Goal: Task Accomplishment & Management: Complete application form

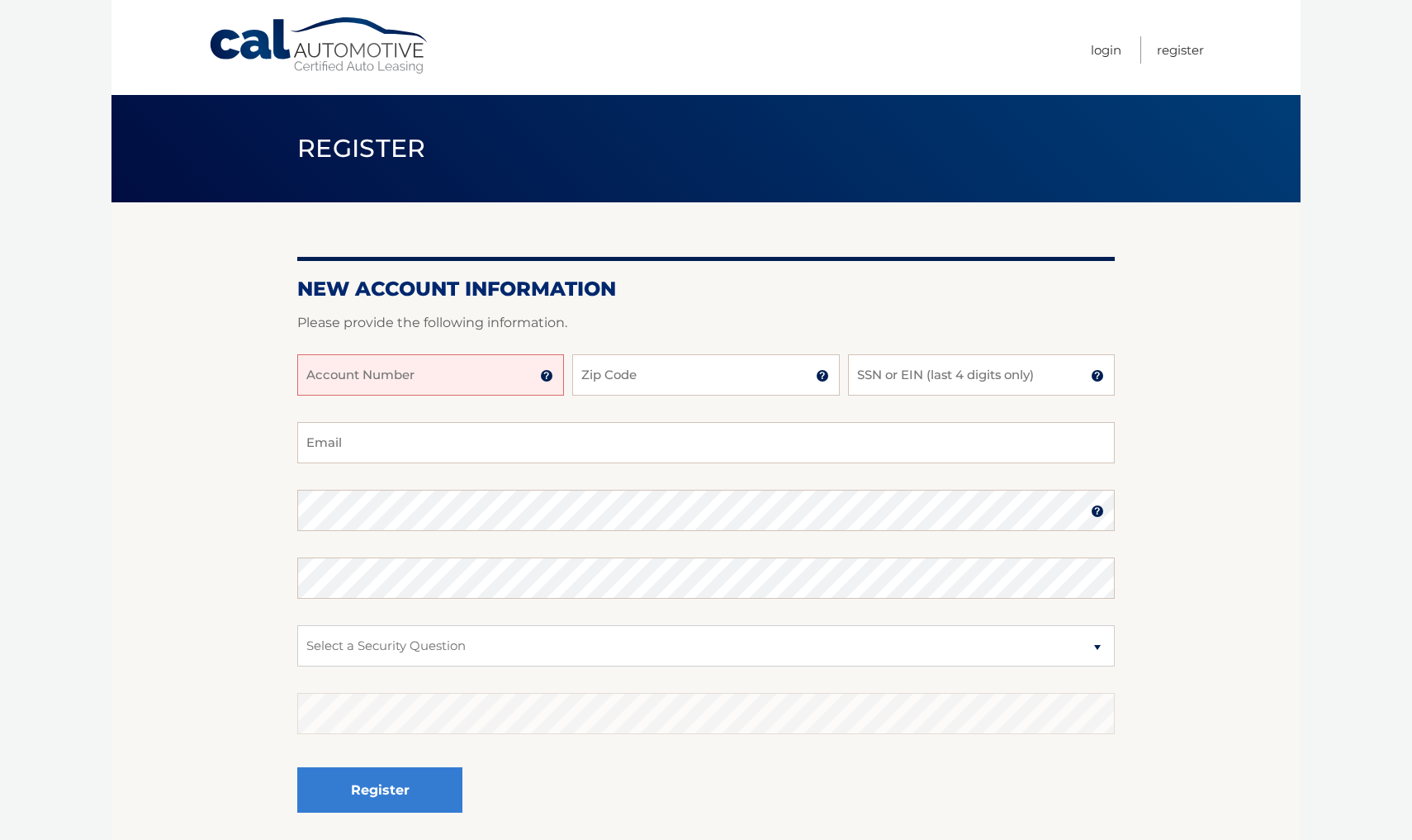
click at [495, 368] on input "Account Number" at bounding box center [430, 374] width 267 height 41
type input "44456013160"
type input "11514"
click at [899, 370] on input "SSN or EIN (last 4 digits only)" at bounding box center [981, 374] width 267 height 41
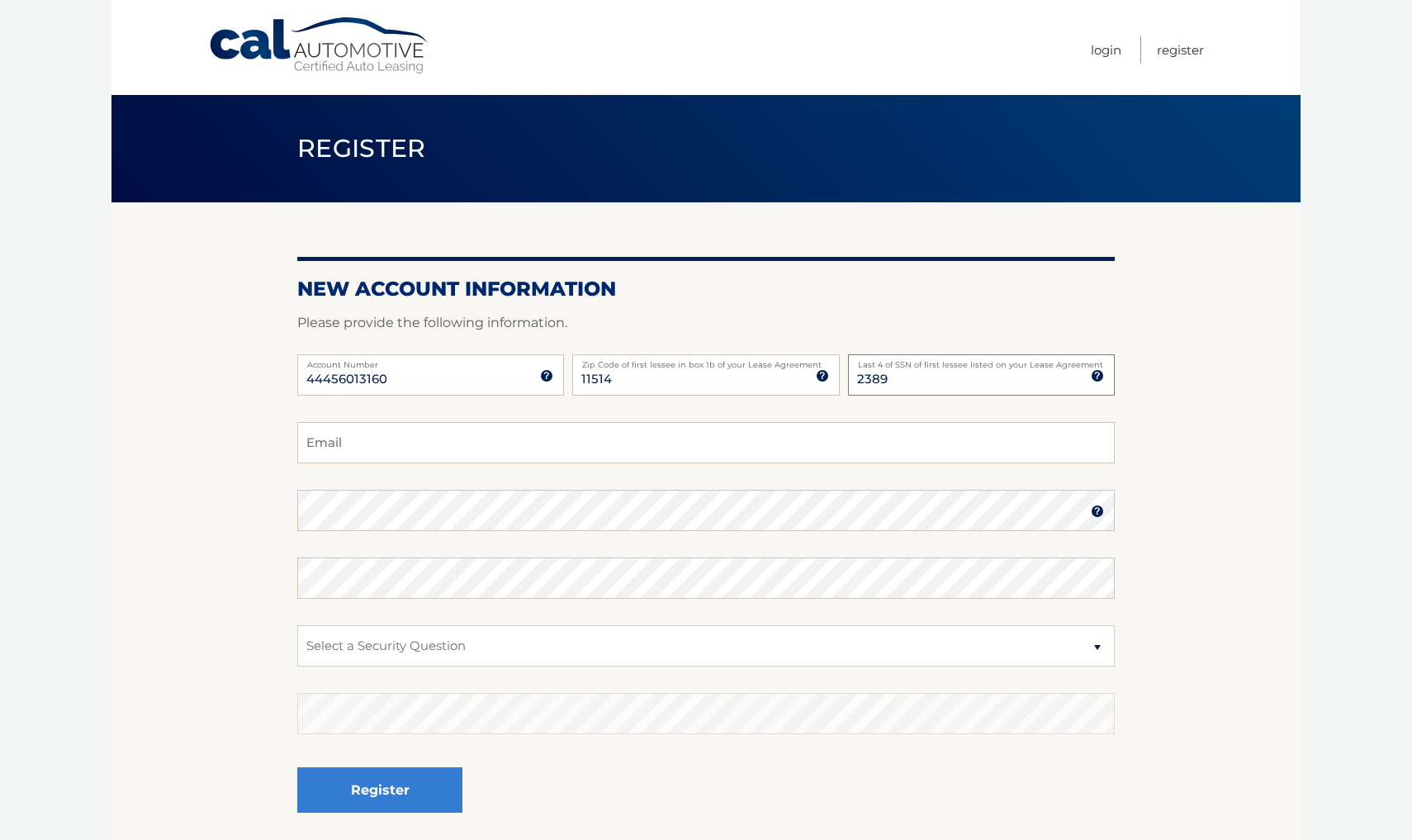
type input "2389"
type input "[EMAIL_ADDRESS][DOMAIN_NAME]"
select select "1"
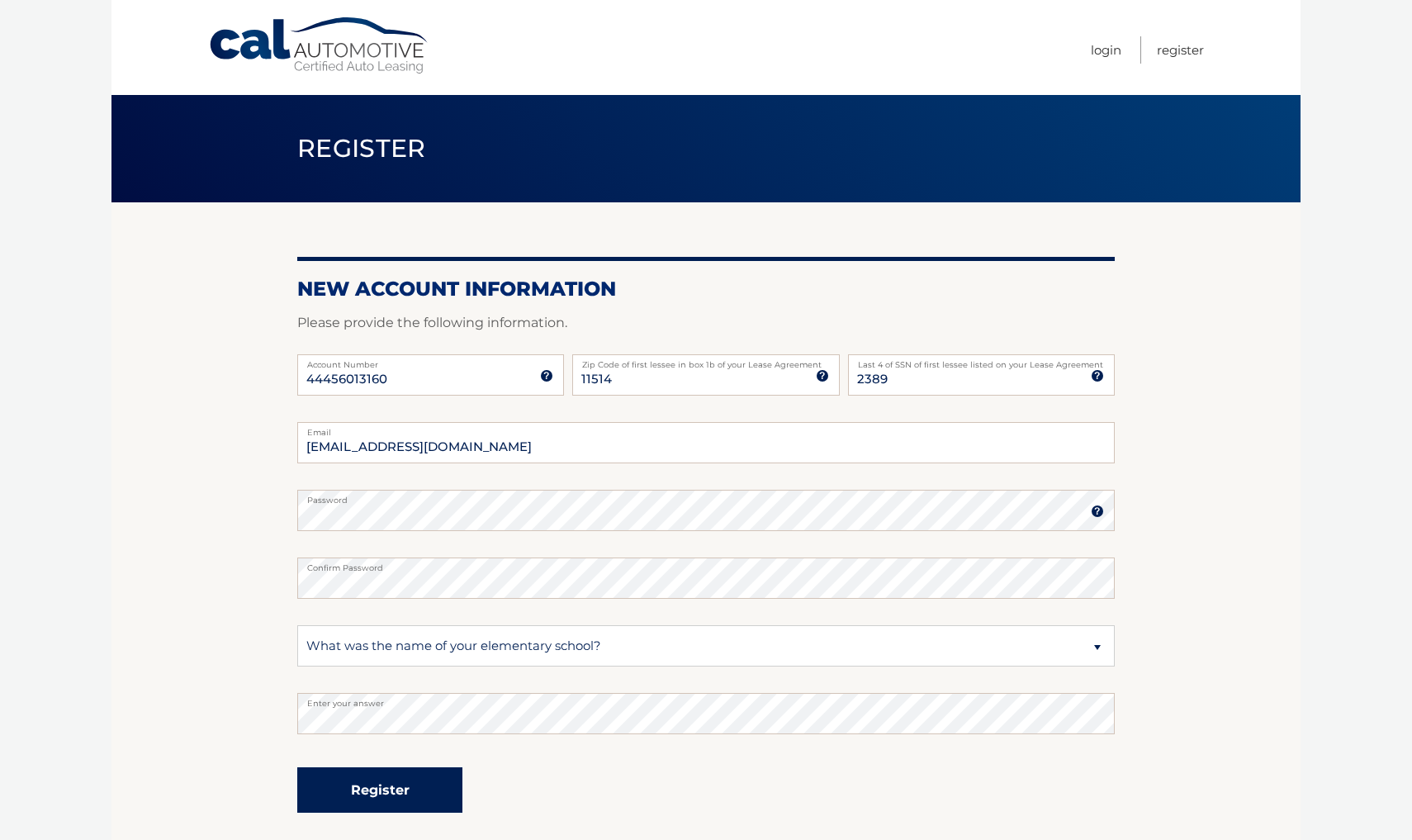
click at [390, 787] on button "Register" at bounding box center [380, 789] width 166 height 45
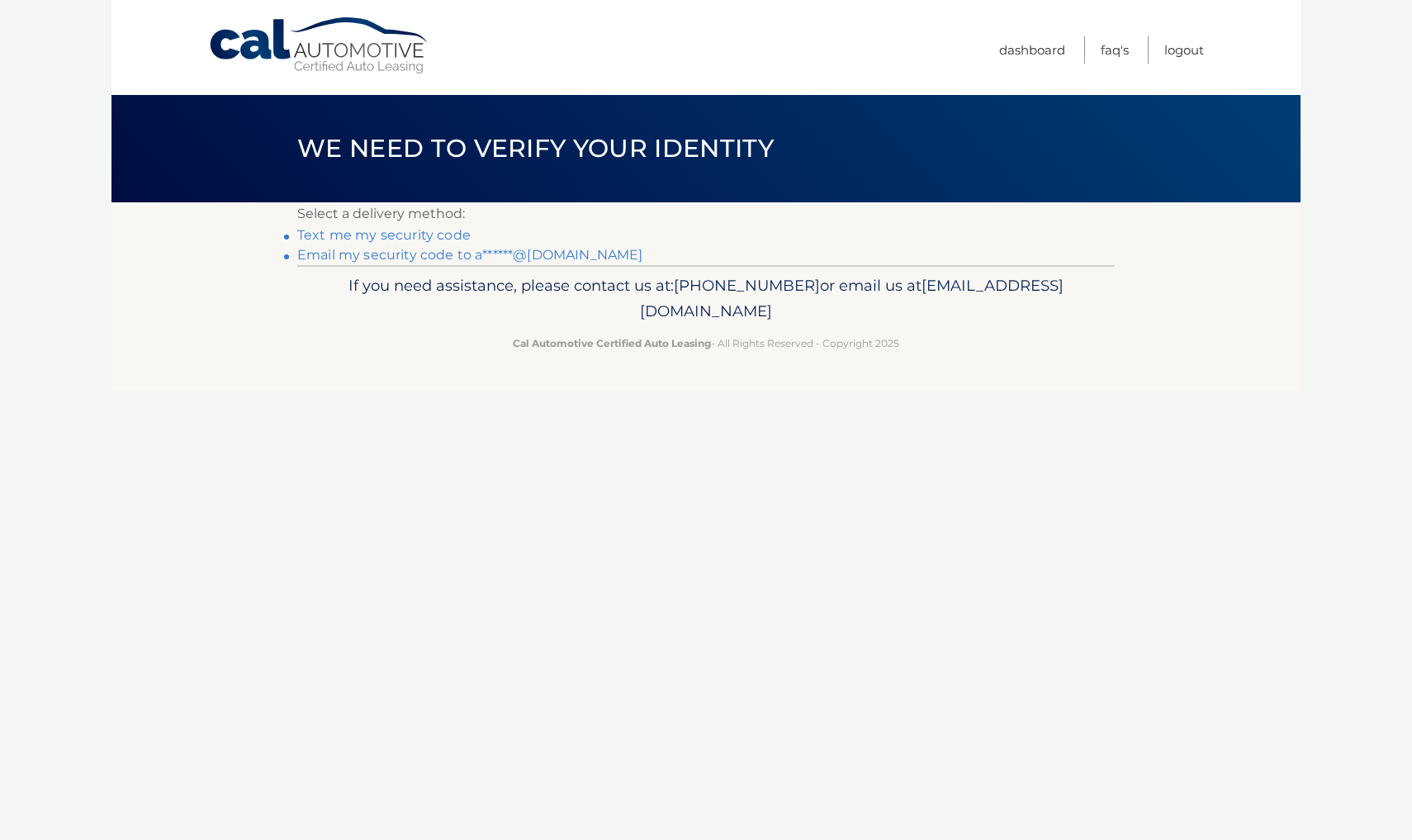
click at [456, 255] on link "Email my security code to a******@gmail.com" at bounding box center [471, 255] width 347 height 15
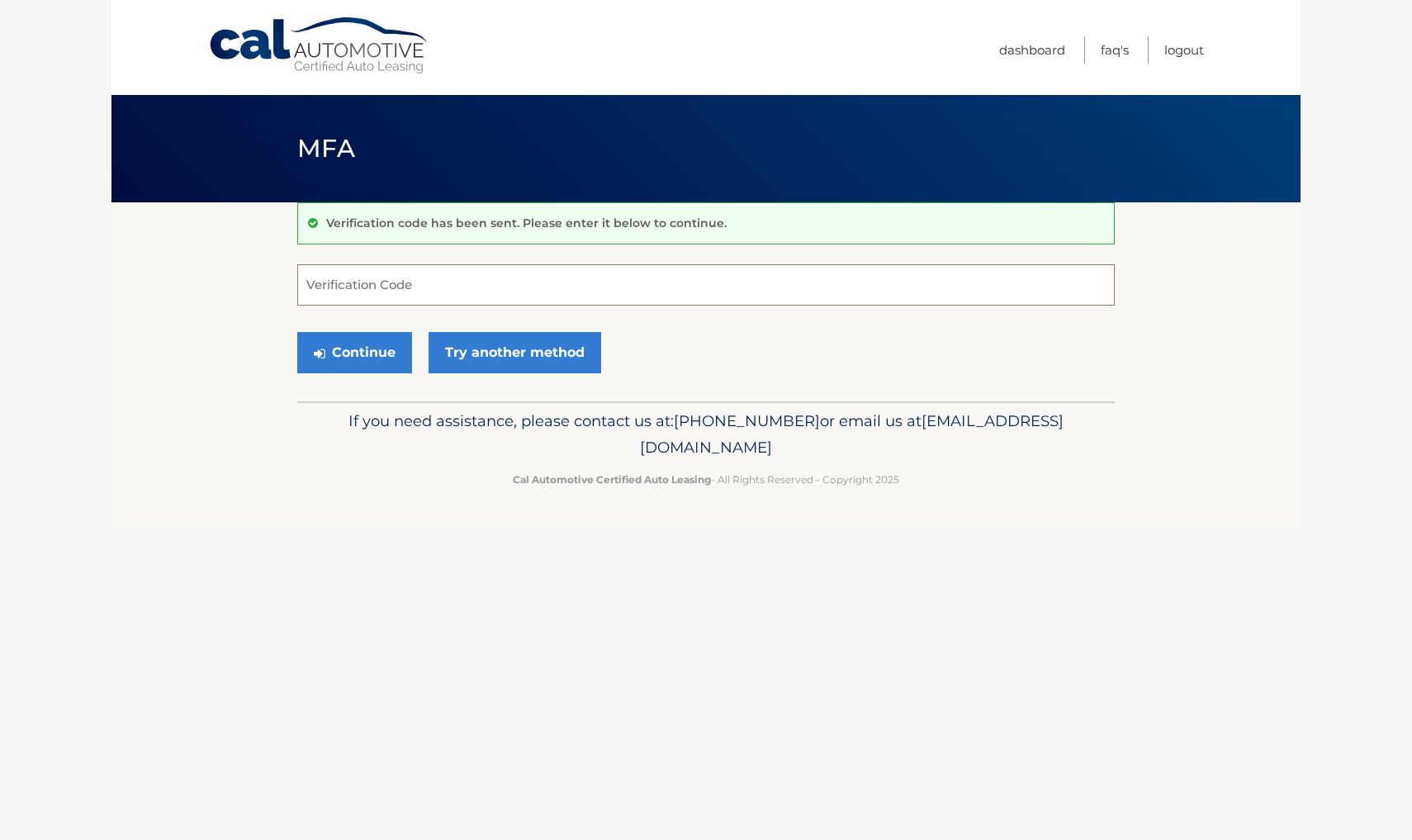
click at [450, 276] on input "Verification Code" at bounding box center [706, 285] width 818 height 41
type input "160512"
click at [372, 356] on button "Continue" at bounding box center [354, 352] width 115 height 41
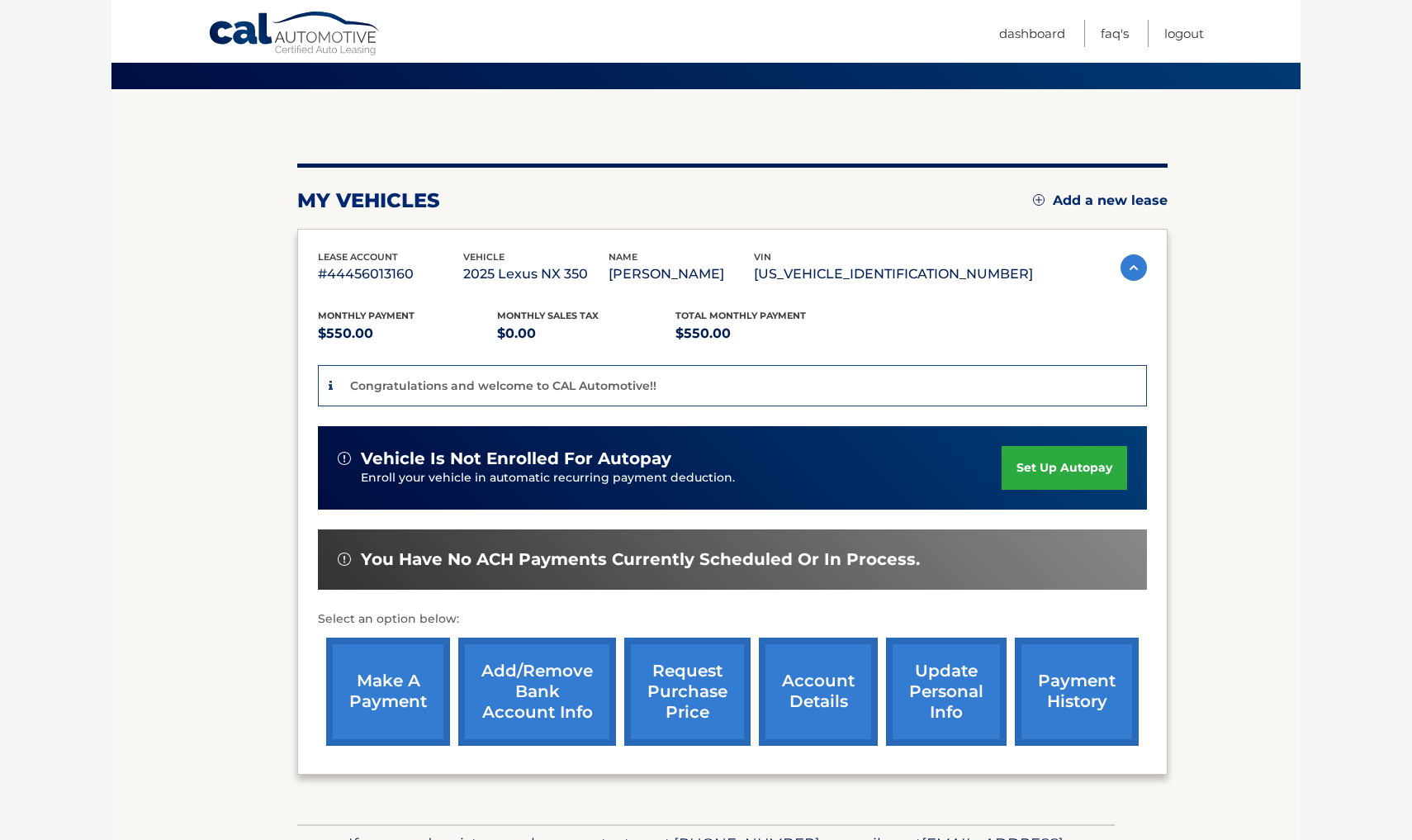
scroll to position [115, 0]
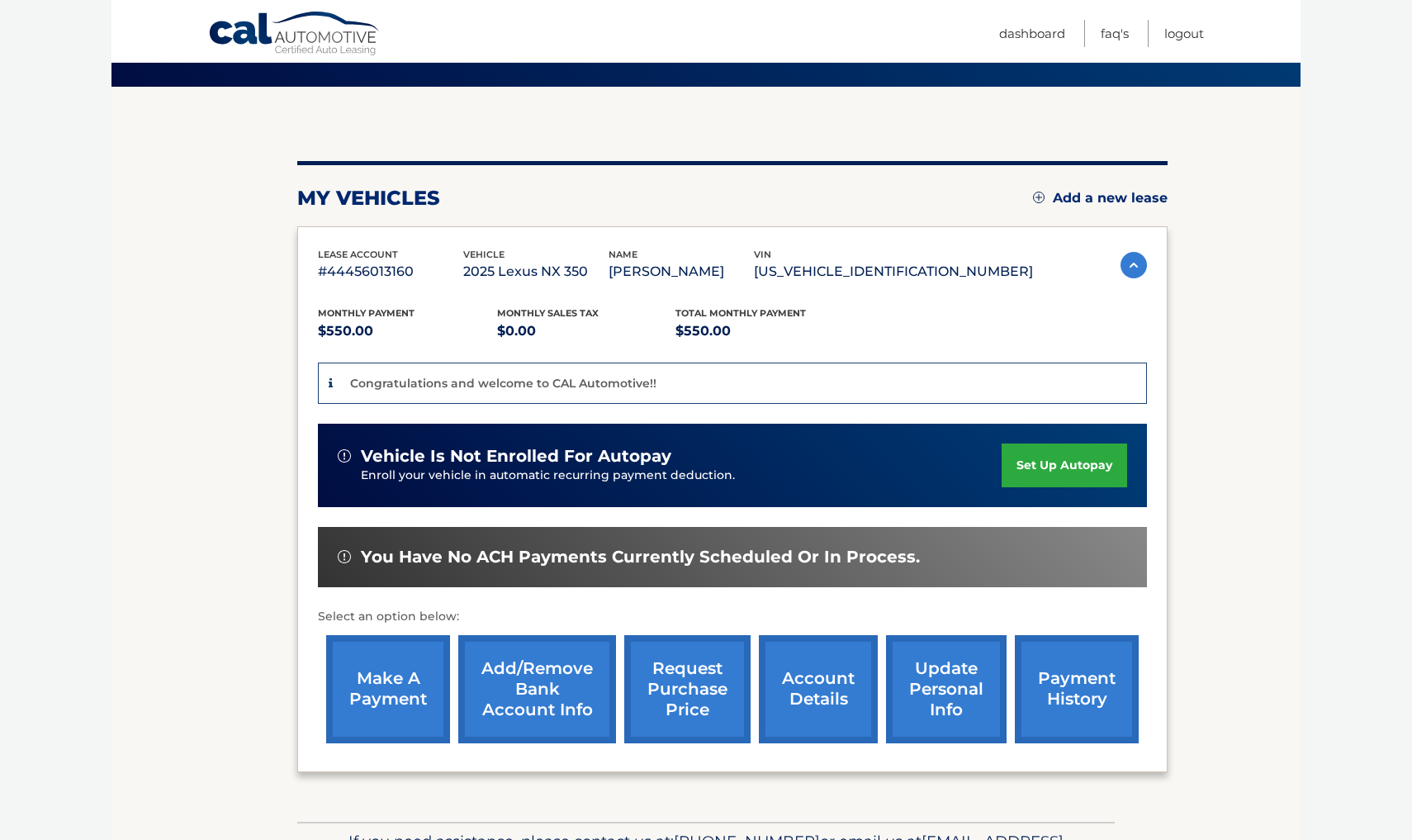
click at [1011, 471] on link "set up autopay" at bounding box center [1065, 465] width 125 height 43
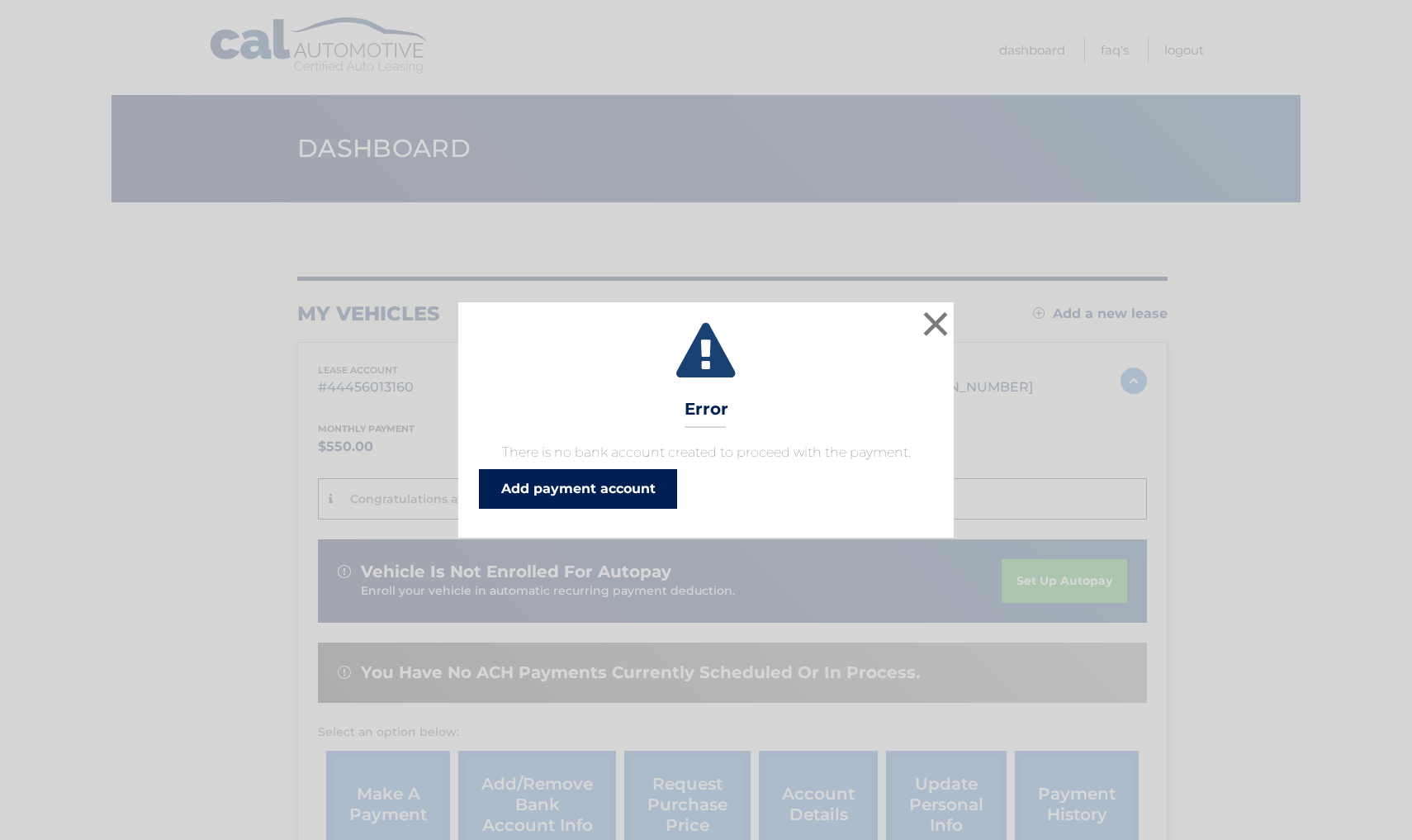
click at [626, 492] on link "Add payment account" at bounding box center [578, 488] width 198 height 39
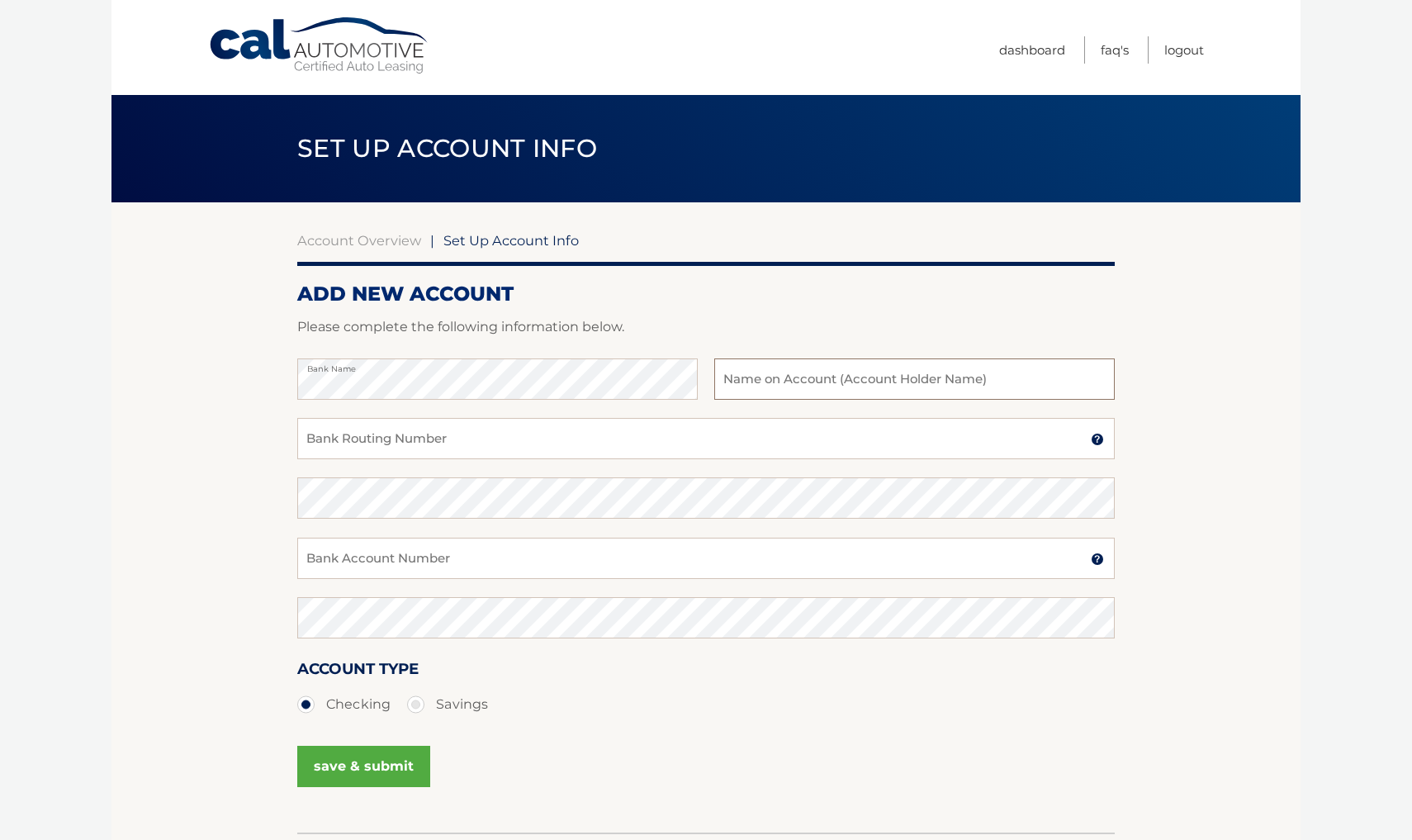
click at [739, 390] on input "text" at bounding box center [914, 378] width 400 height 41
type input "[PERSON_NAME]"
click at [459, 445] on input "Bank Routing Number" at bounding box center [706, 438] width 818 height 41
type input "021000021"
click at [328, 559] on input "Bank Account Number" at bounding box center [706, 558] width 818 height 41
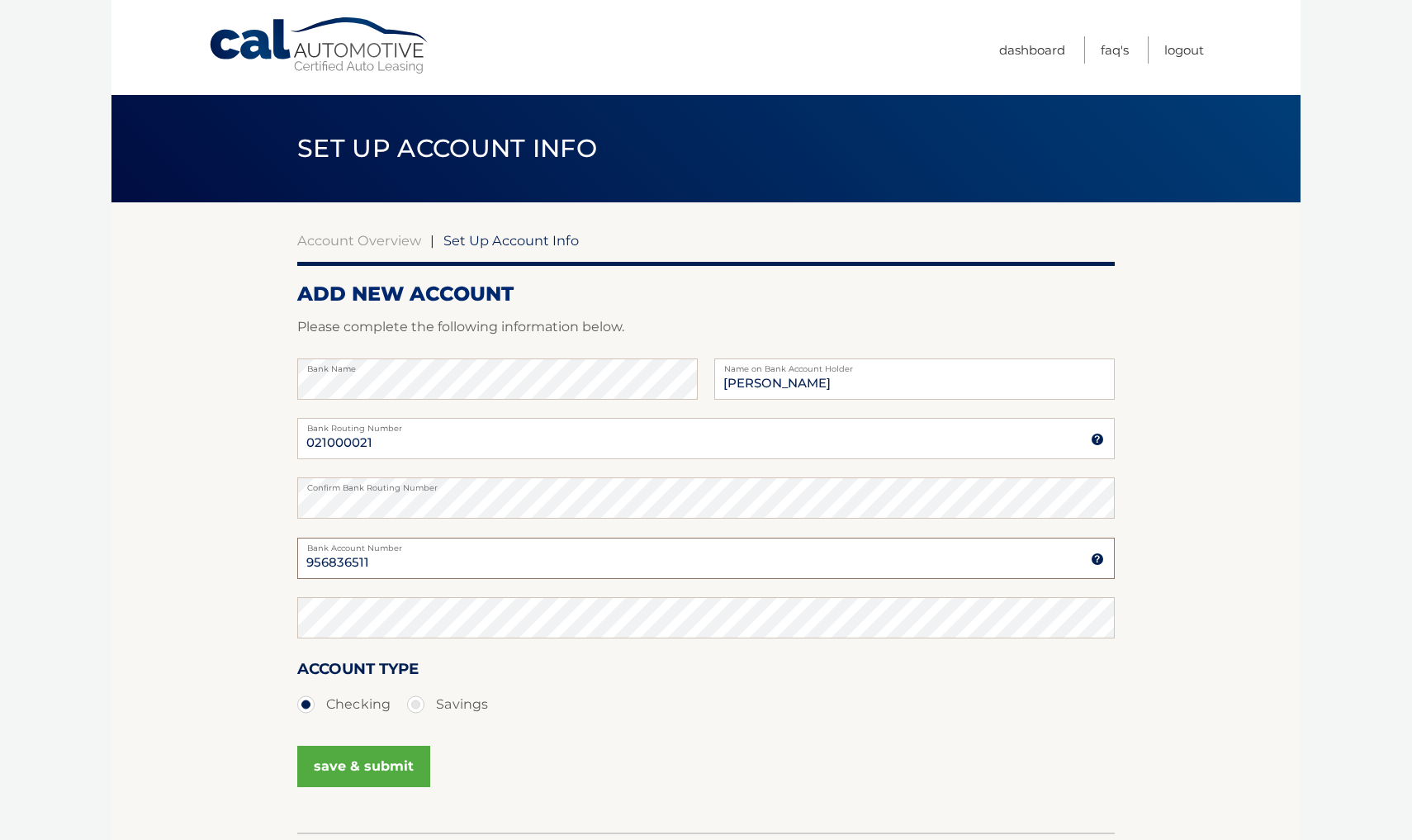
type input "956836511"
click at [354, 758] on button "save & submit" at bounding box center [364, 766] width 133 height 41
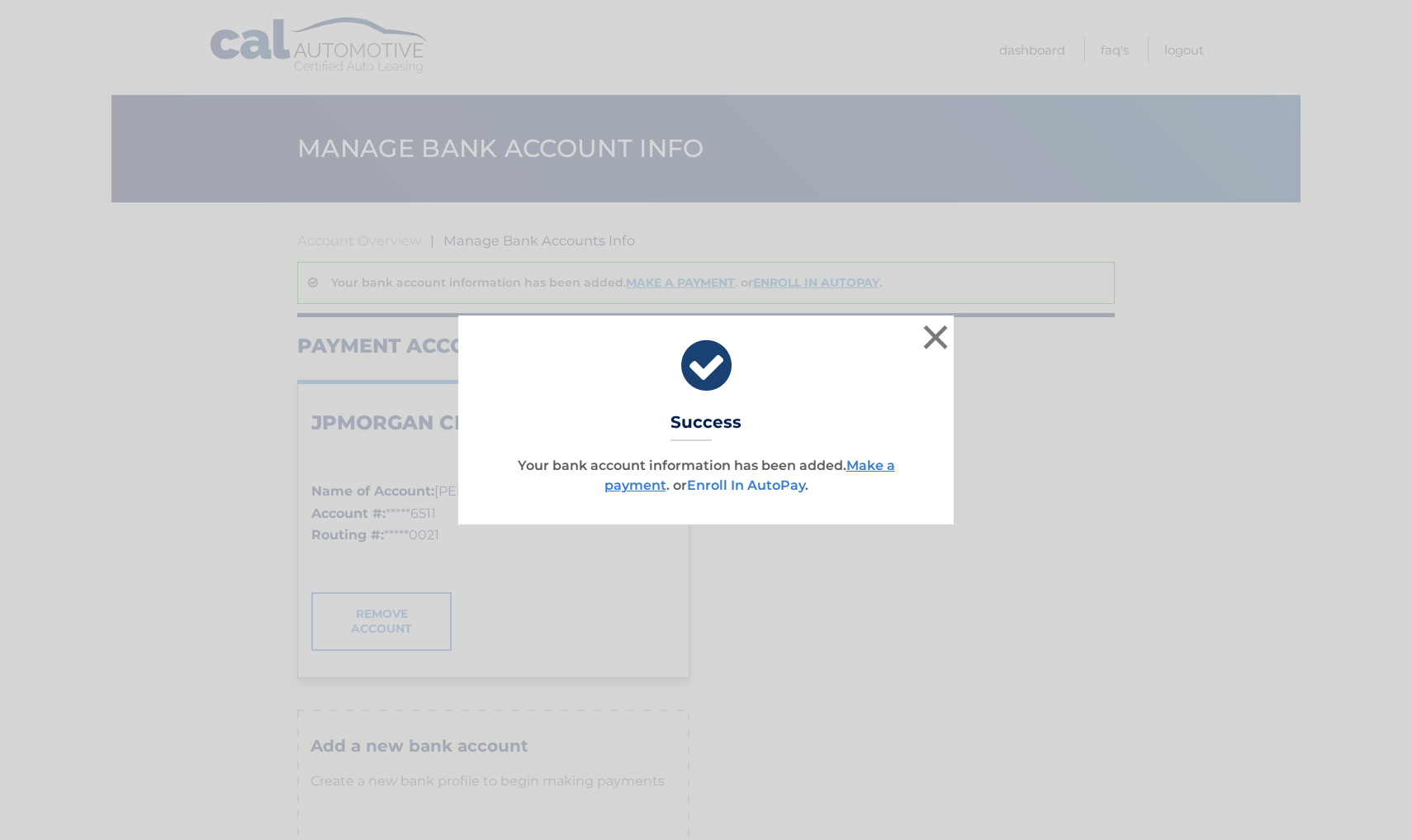
click at [759, 488] on link "Enroll In AutoPay" at bounding box center [746, 485] width 118 height 15
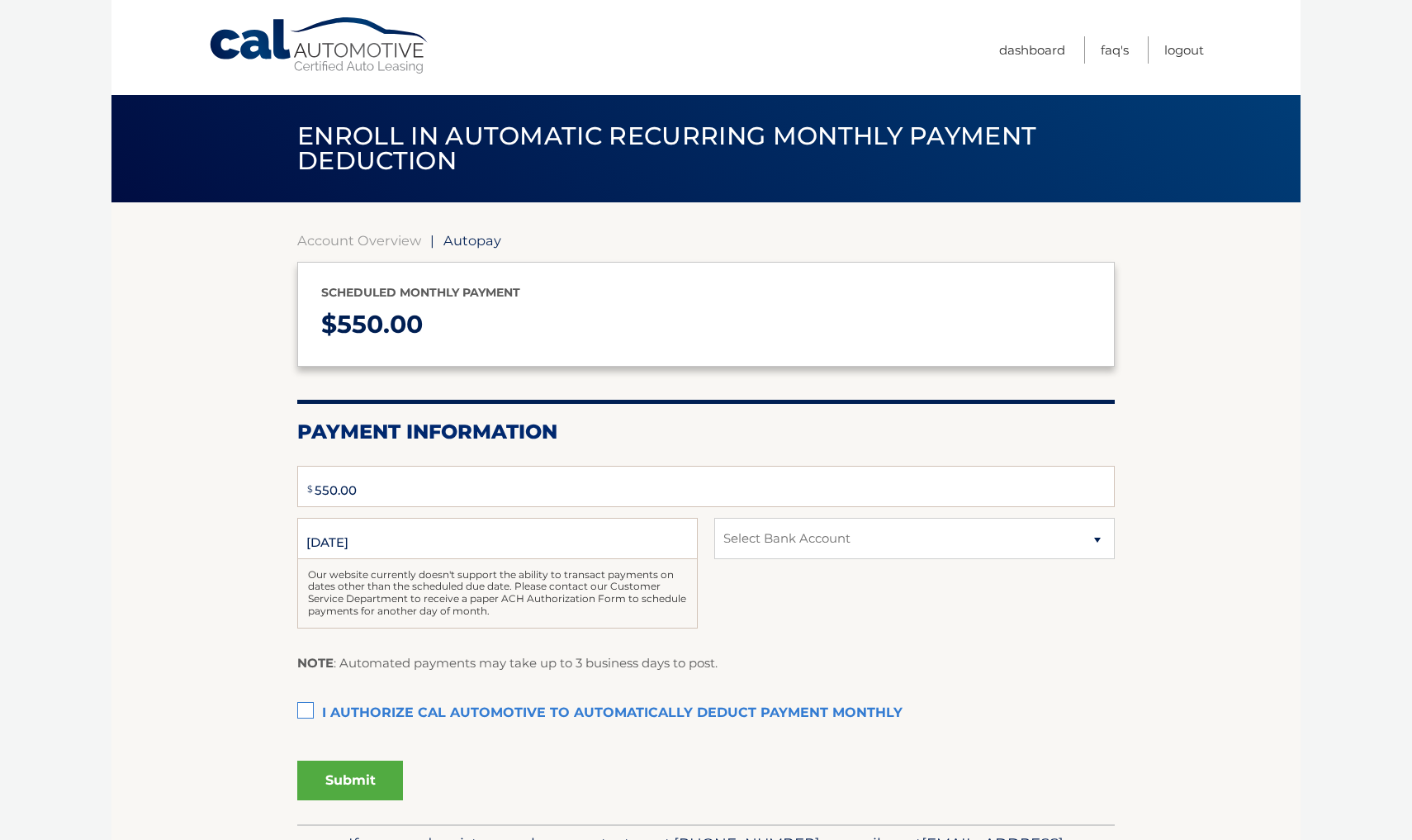
type input "550"
select select "NmI4YjVmYjItZWYxOS00MmU5LWIxYzQtZDcwMjZjOTM2Mjk5"
click at [306, 708] on label "I authorize cal automotive to automatically deduct payment monthly This checkbo…" at bounding box center [706, 713] width 818 height 33
click at [0, 0] on input "I authorize cal automotive to automatically deduct payment monthly This checkbo…" at bounding box center [0, 0] width 0 height 0
click at [350, 776] on button "Submit" at bounding box center [350, 779] width 106 height 39
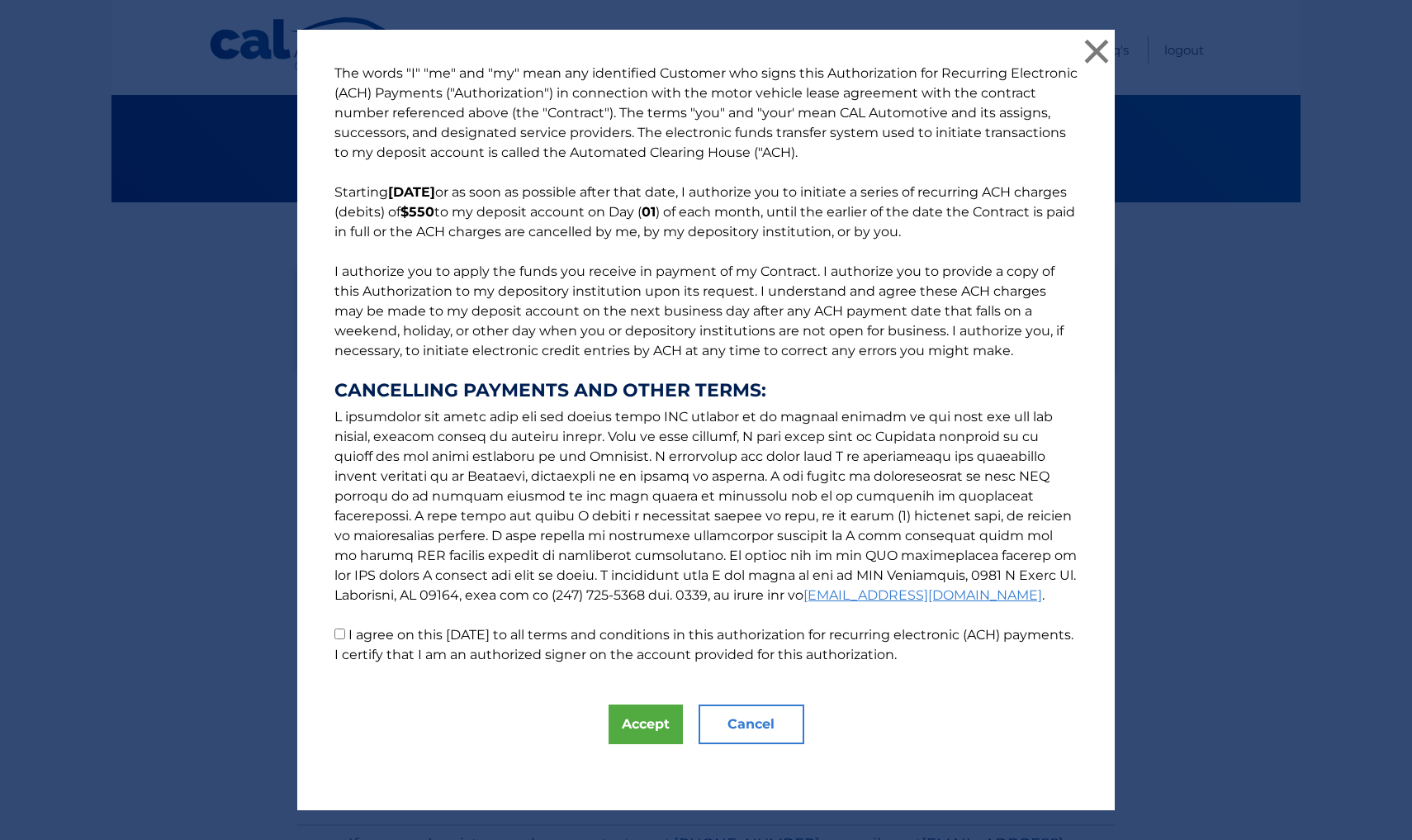
click at [342, 630] on p "The words "I" "me" and "my" mean any identified Customer who signs this Authori…" at bounding box center [706, 364] width 777 height 601
click at [341, 636] on input "I agree on this 09/29/2025 to all terms and conditions in this authorization fo…" at bounding box center [340, 633] width 11 height 11
checkbox input "true"
click at [643, 727] on button "Accept" at bounding box center [645, 724] width 74 height 39
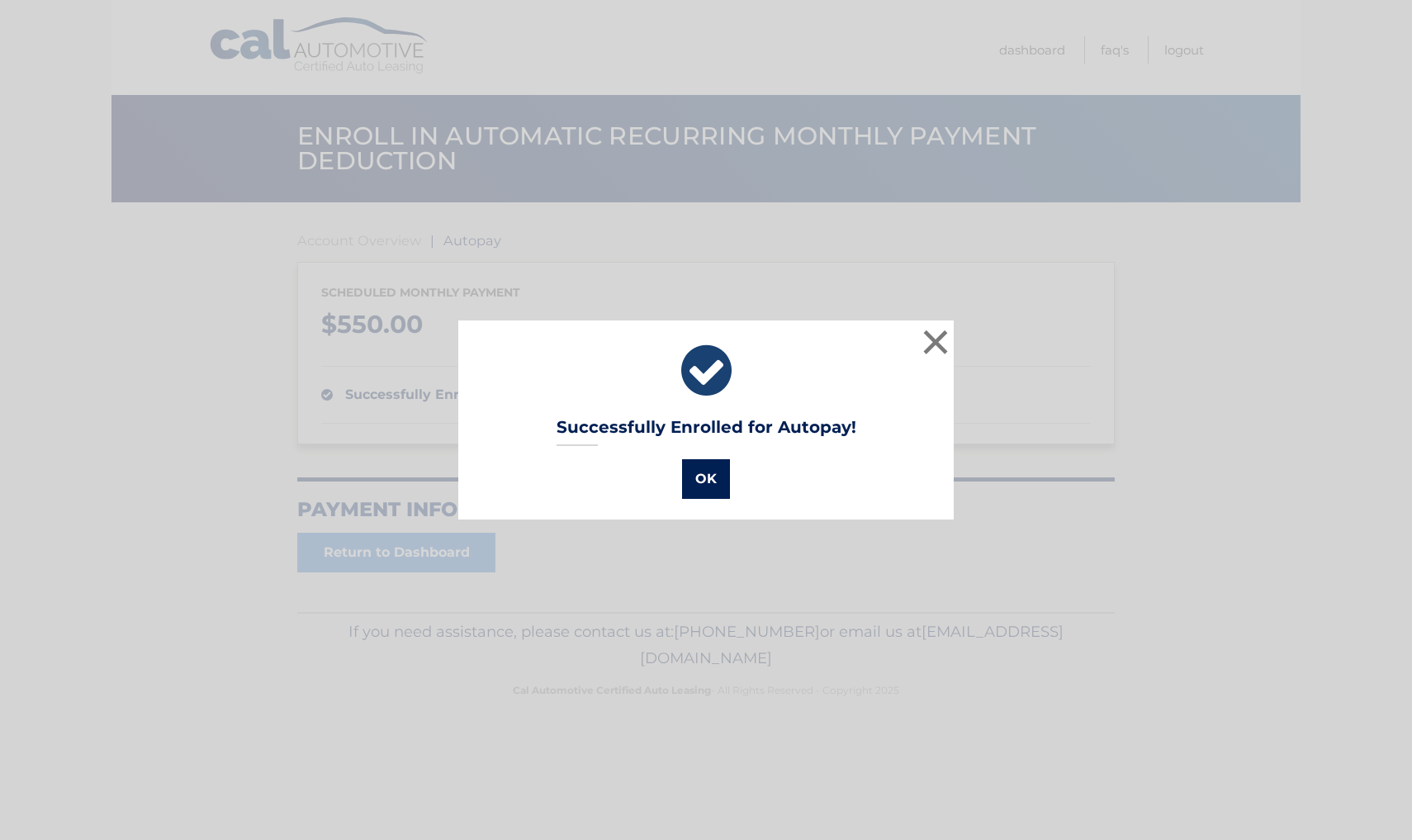
click at [716, 485] on button "OK" at bounding box center [706, 478] width 48 height 39
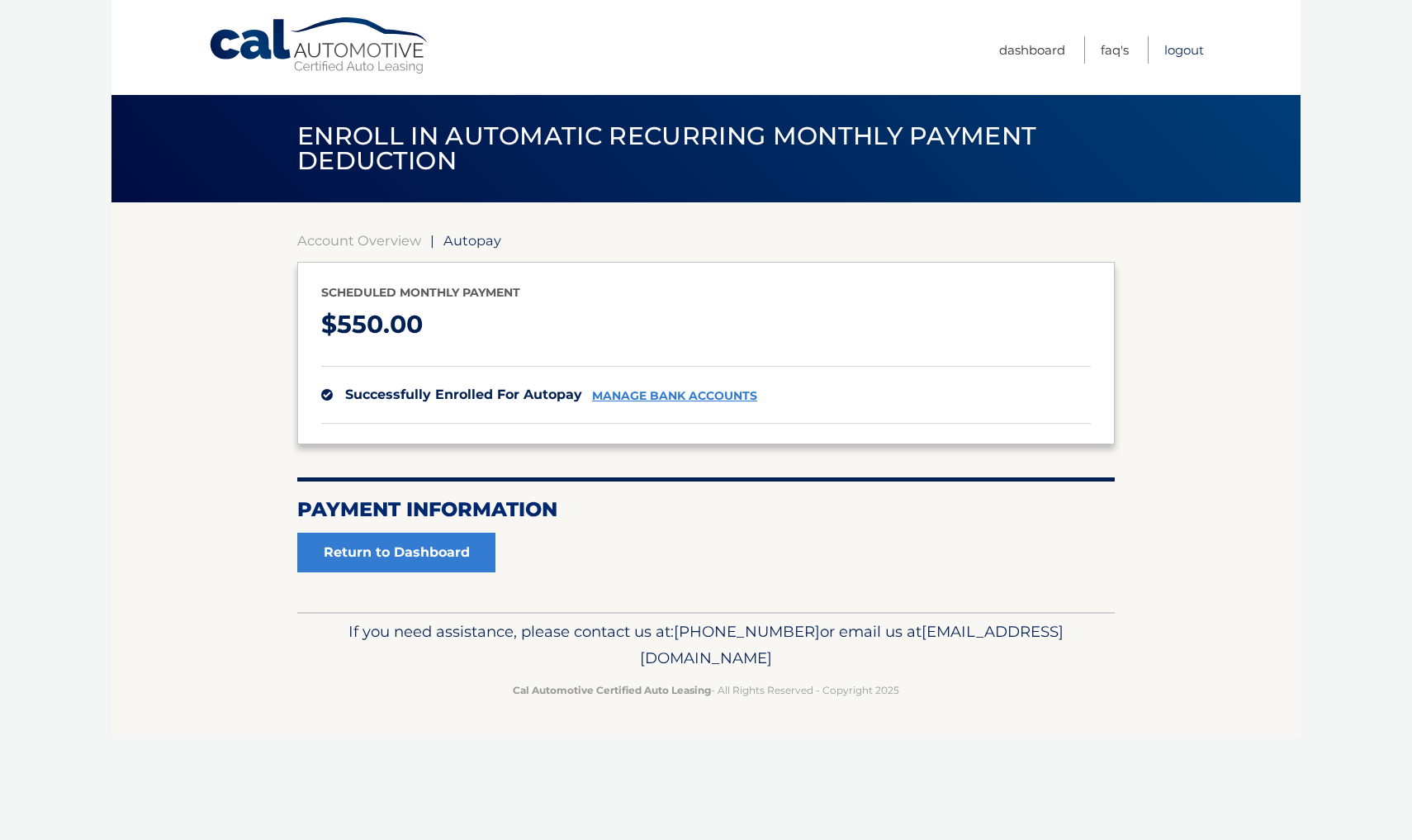
click at [1181, 50] on link "Logout" at bounding box center [1184, 50] width 39 height 27
